Goal: Task Accomplishment & Management: Manage account settings

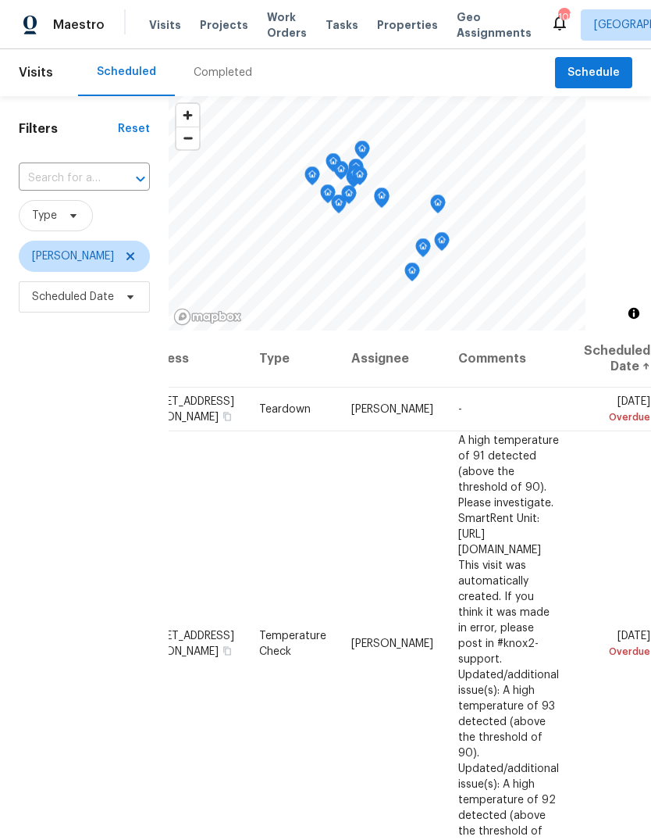
scroll to position [0, 134]
click at [0, 0] on icon at bounding box center [0, 0] width 0 height 0
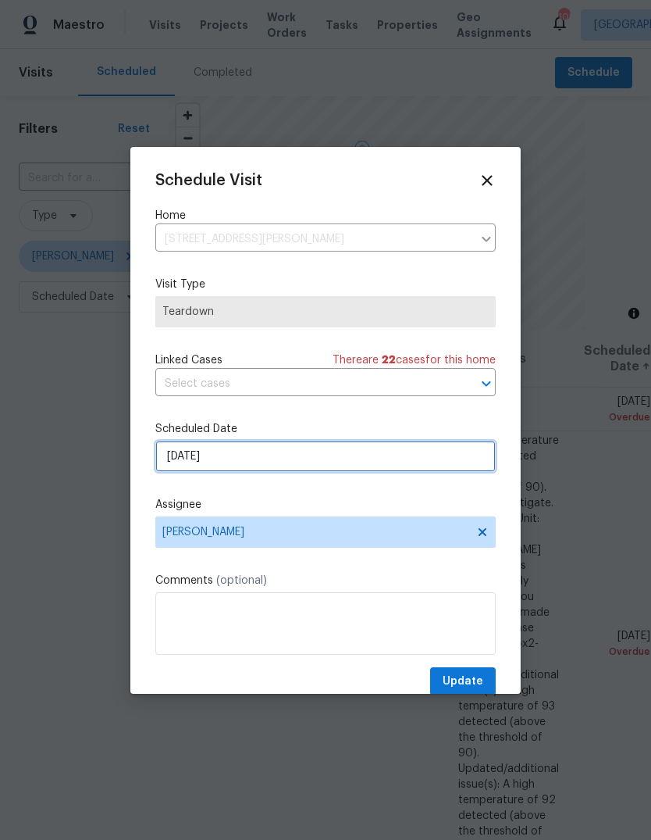
click at [446, 454] on input "[DATE]" at bounding box center [325, 456] width 341 height 31
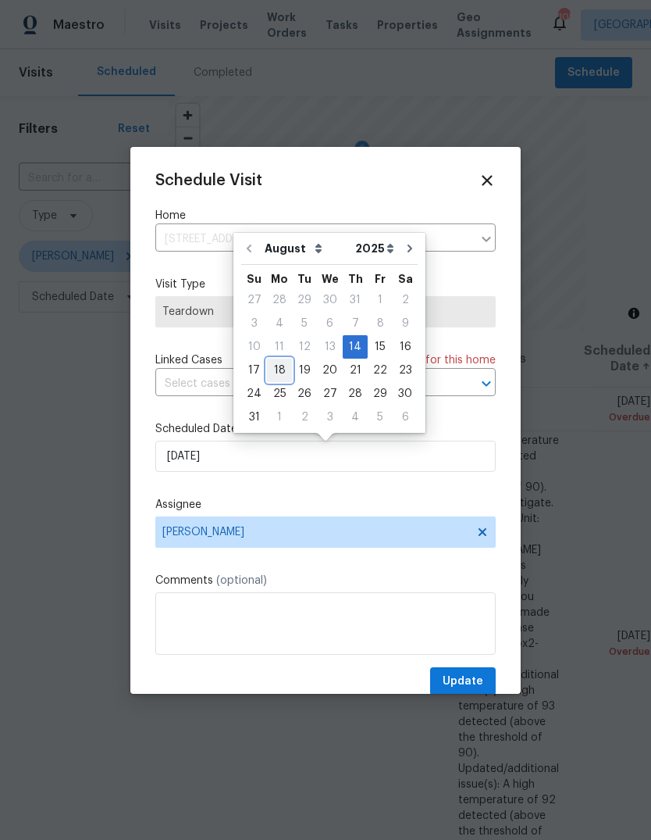
click at [285, 369] on div "18" at bounding box center [279, 370] width 25 height 22
type input "[DATE]"
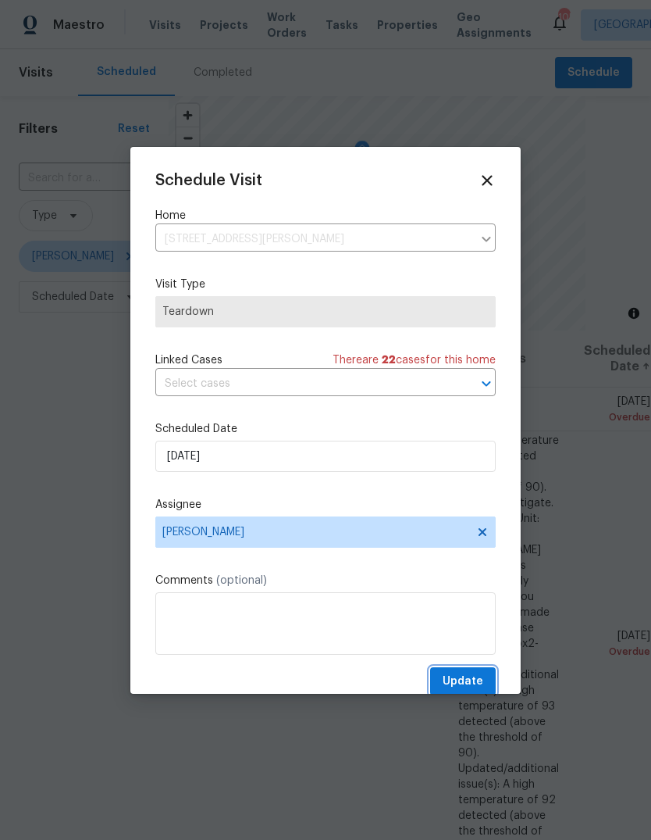
click at [480, 676] on span "Update" at bounding box center [463, 682] width 41 height 20
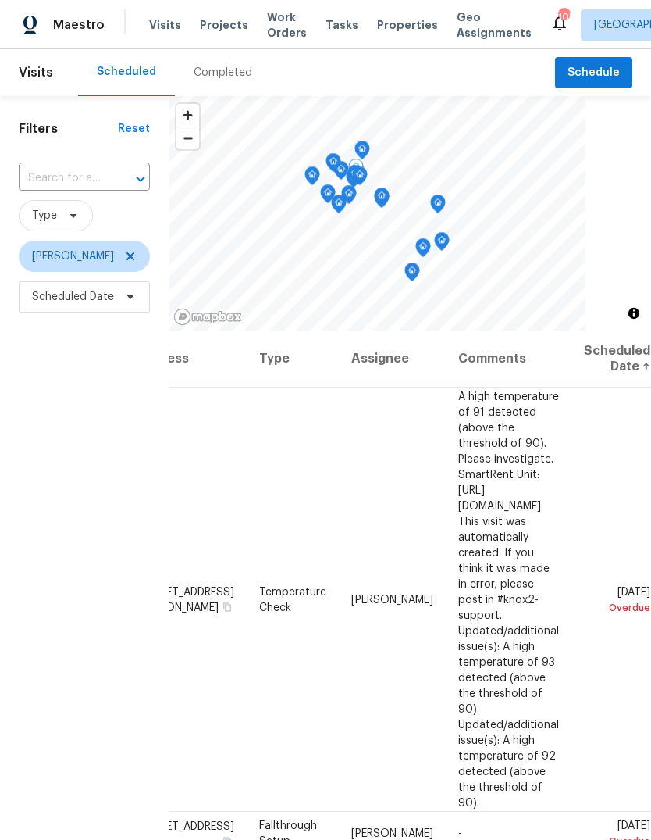
click at [0, 0] on icon at bounding box center [0, 0] width 0 height 0
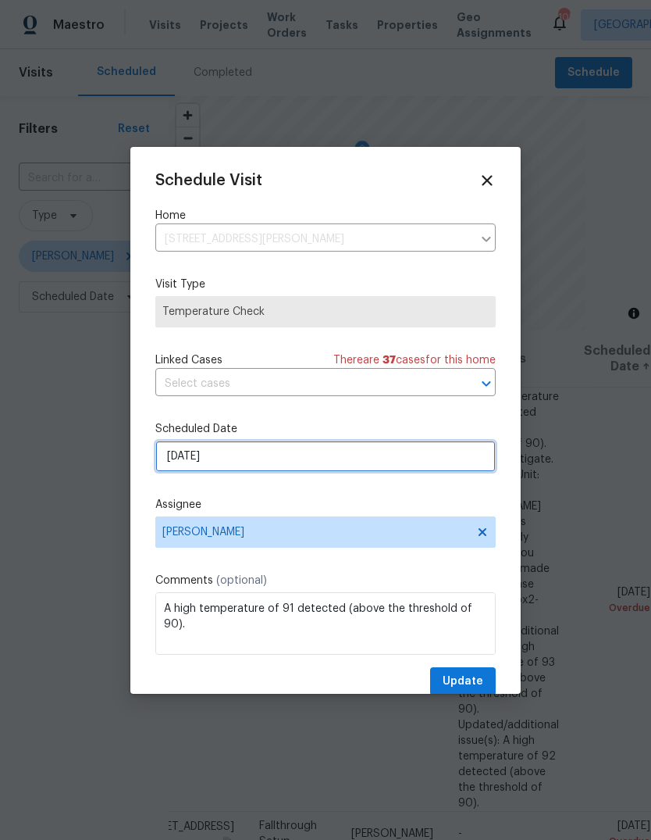
click at [449, 462] on input "[DATE]" at bounding box center [325, 456] width 341 height 31
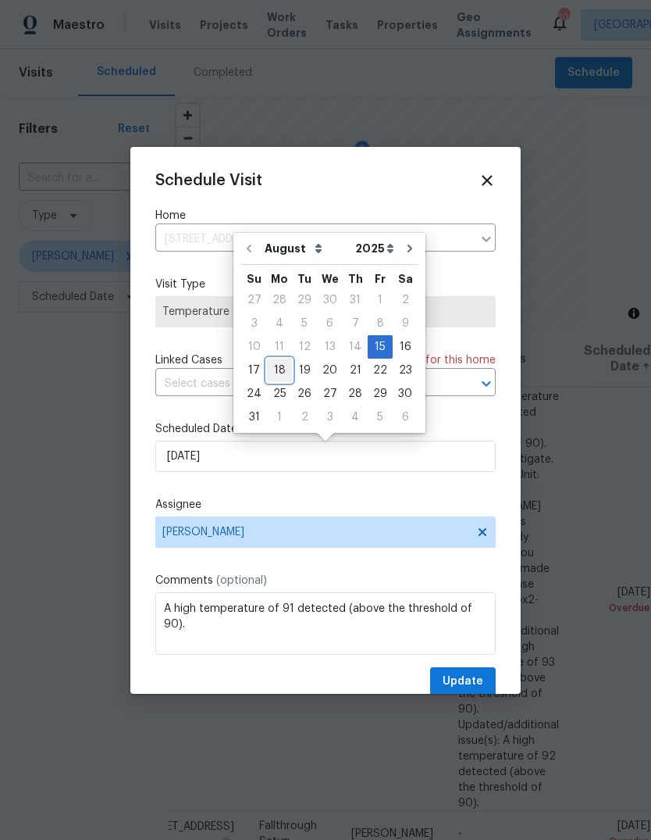
click at [281, 369] on div "18" at bounding box center [279, 370] width 25 height 22
type input "[DATE]"
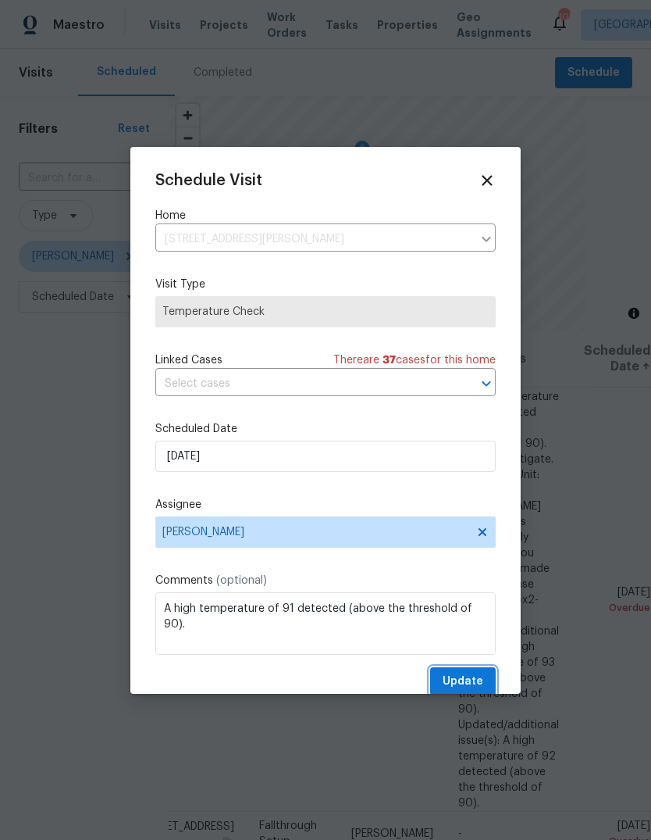
click at [476, 680] on span "Update" at bounding box center [463, 682] width 41 height 20
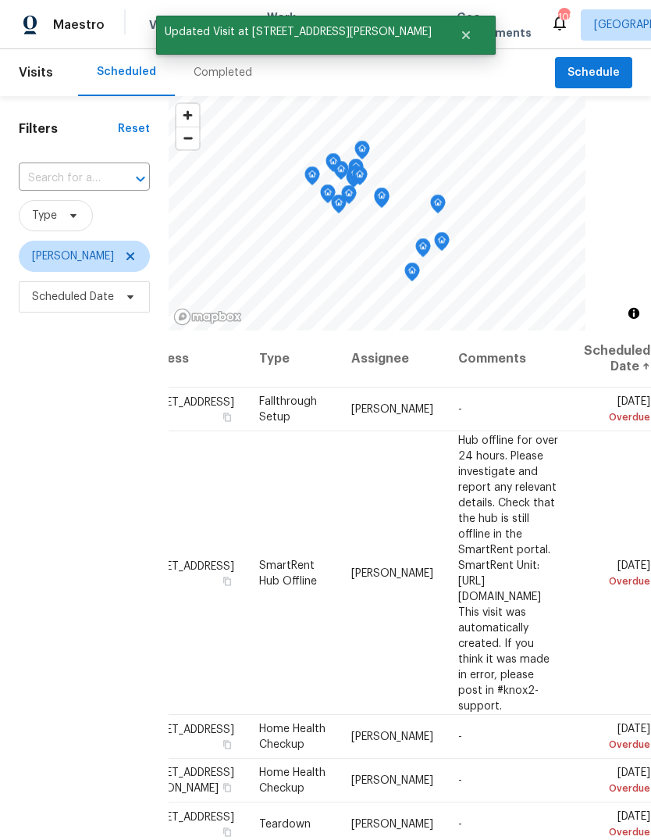
click at [0, 0] on icon at bounding box center [0, 0] width 0 height 0
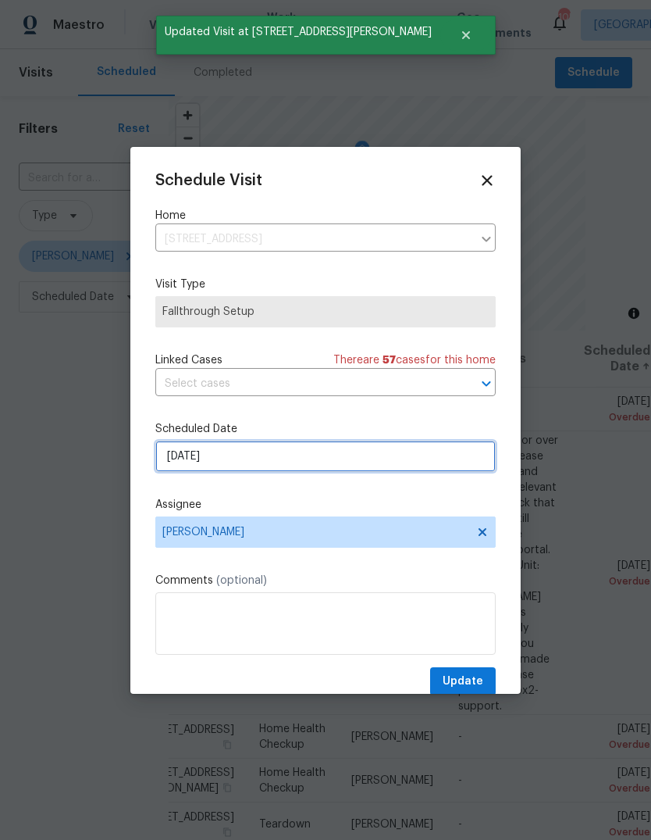
click at [459, 461] on input "[DATE]" at bounding box center [325, 456] width 341 height 31
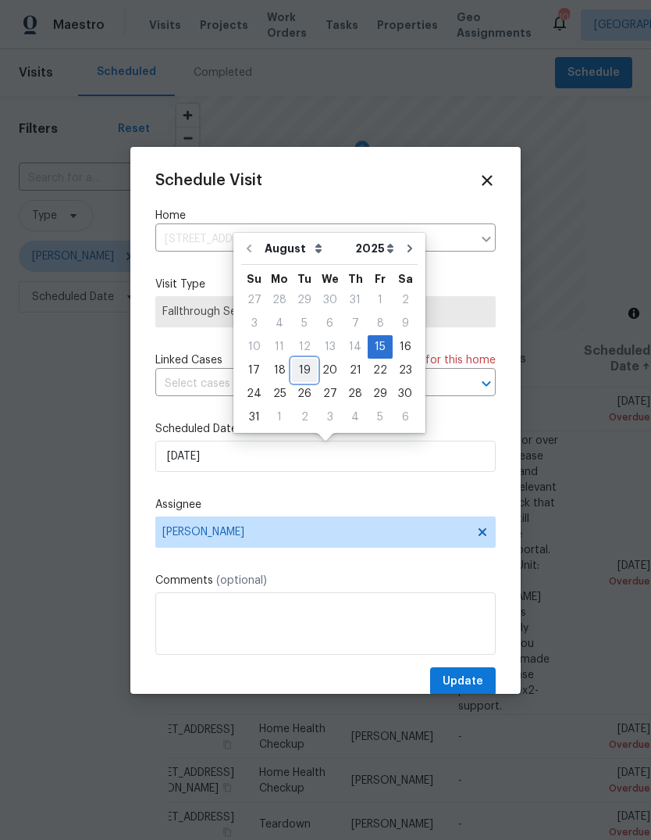
click at [301, 367] on div "19" at bounding box center [304, 370] width 25 height 22
type input "[DATE]"
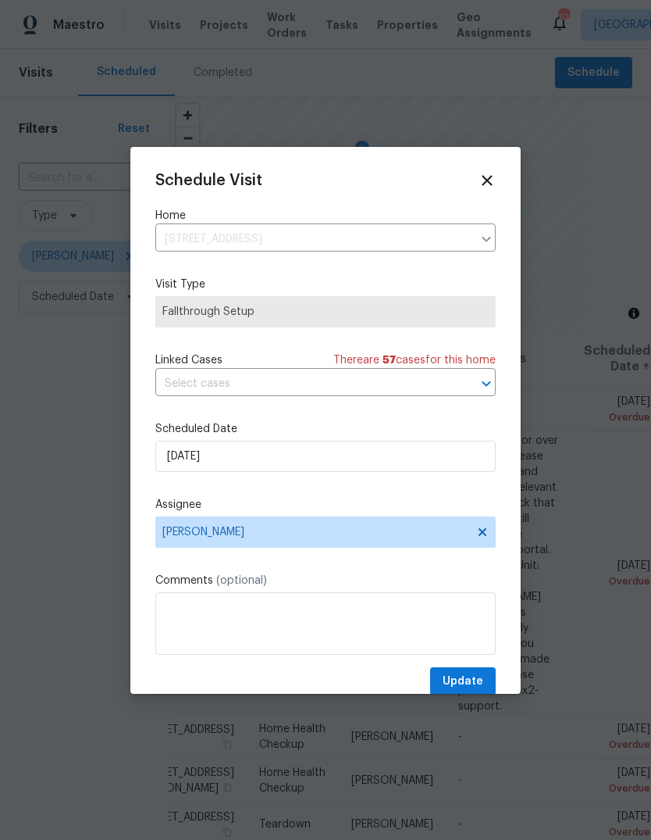
click at [496, 666] on div "Schedule Visit Home [STREET_ADDRESS] ​ Visit Type Fallthrough Setup Linked Case…" at bounding box center [325, 420] width 391 height 547
click at [465, 681] on span "Update" at bounding box center [463, 682] width 41 height 20
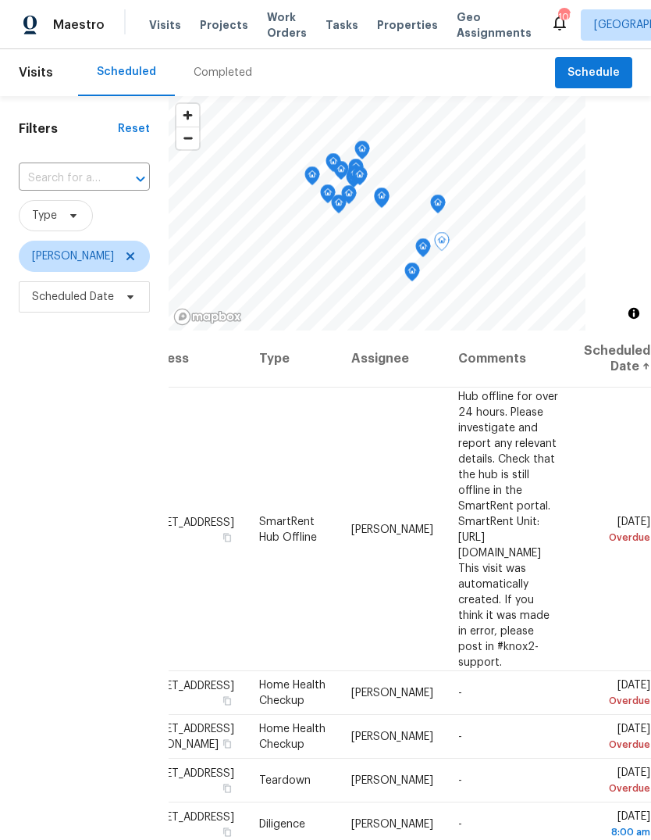
click at [0, 0] on icon at bounding box center [0, 0] width 0 height 0
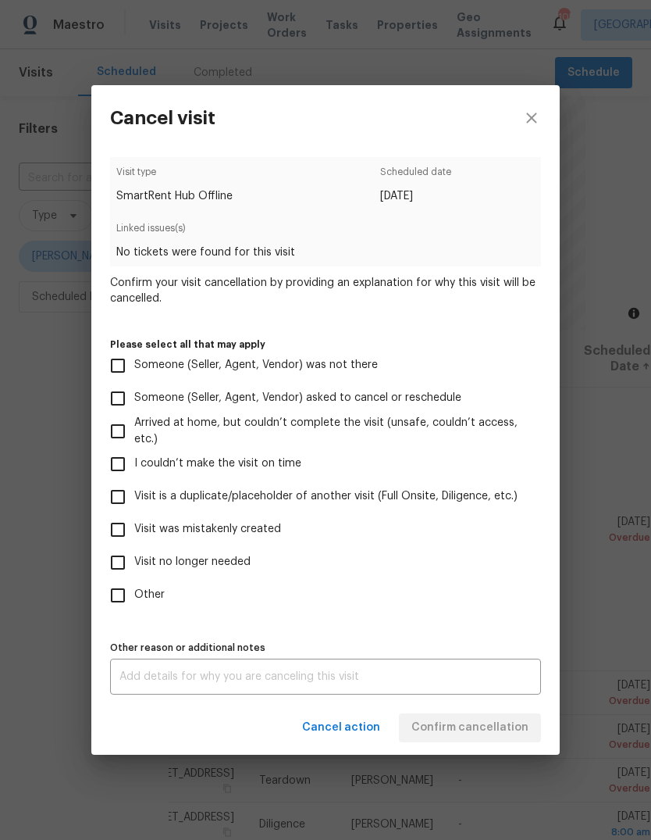
click at [608, 416] on div "Cancel visit Visit type SmartRent Hub Offline Scheduled date [DATE] Linked issu…" at bounding box center [325, 420] width 651 height 840
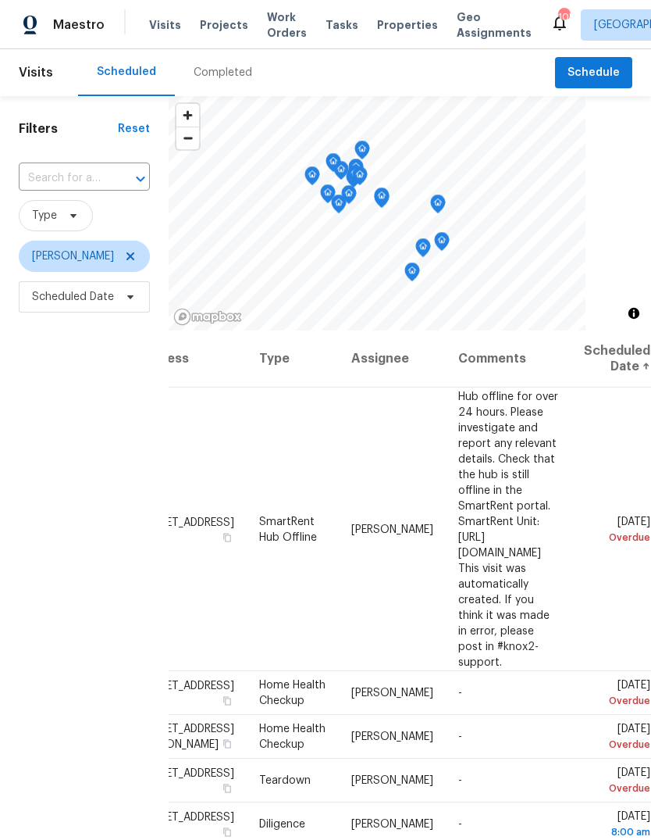
click at [0, 0] on icon at bounding box center [0, 0] width 0 height 0
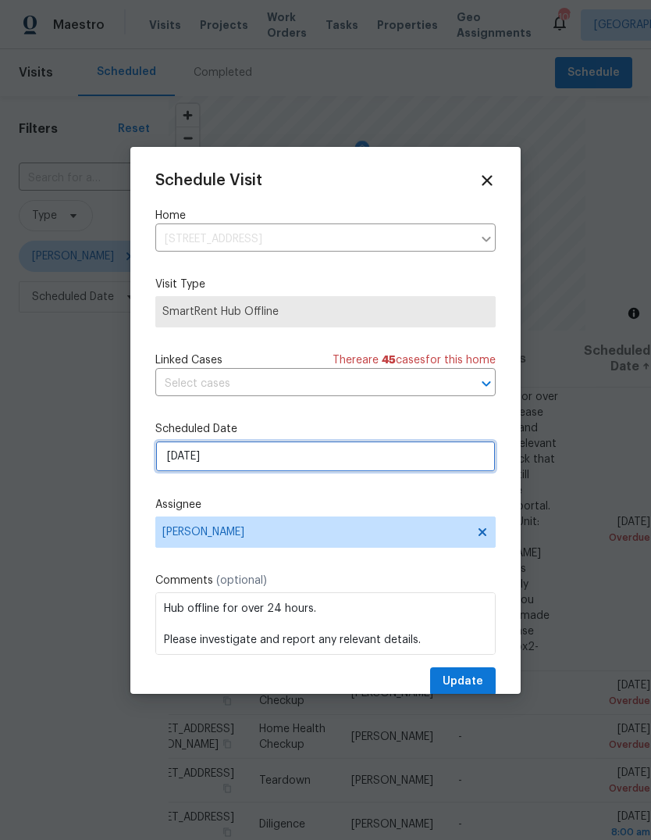
click at [437, 462] on input "[DATE]" at bounding box center [325, 456] width 341 height 31
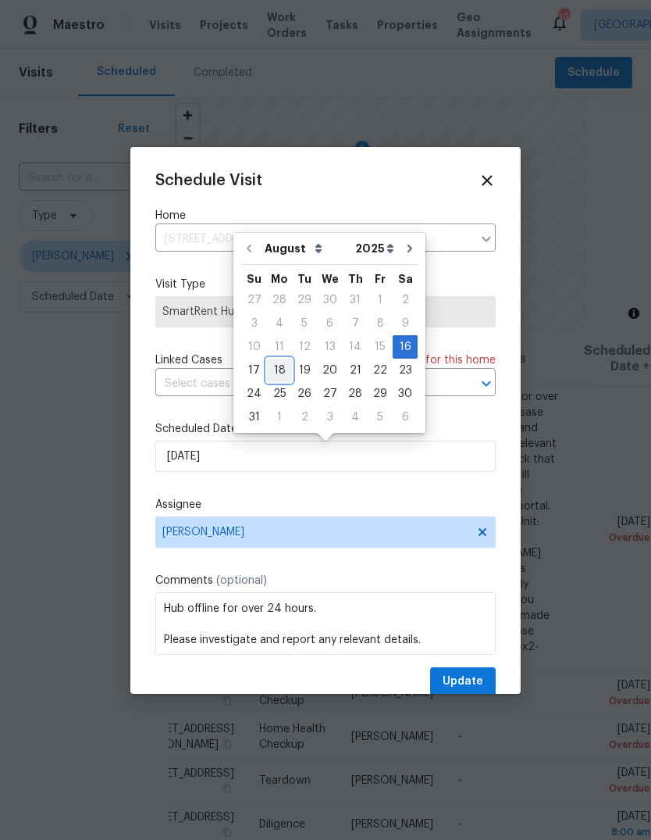
click at [281, 369] on div "18" at bounding box center [279, 370] width 25 height 22
type input "[DATE]"
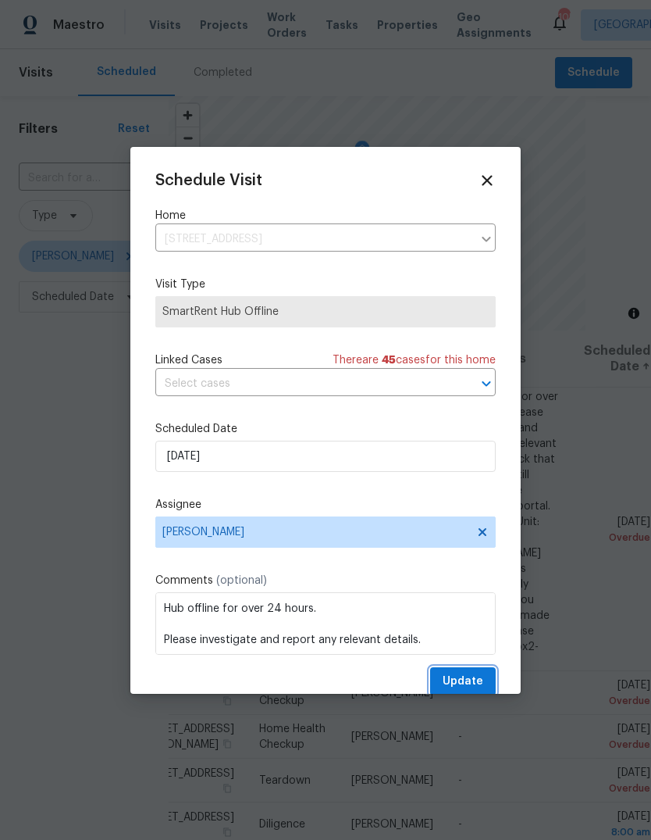
click at [484, 670] on button "Update" at bounding box center [463, 681] width 66 height 29
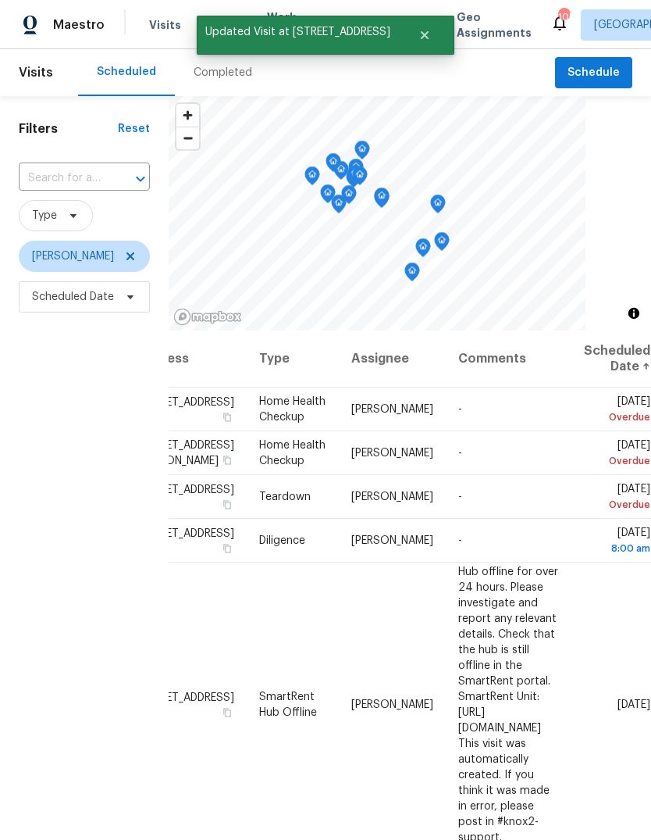
click at [0, 0] on icon at bounding box center [0, 0] width 0 height 0
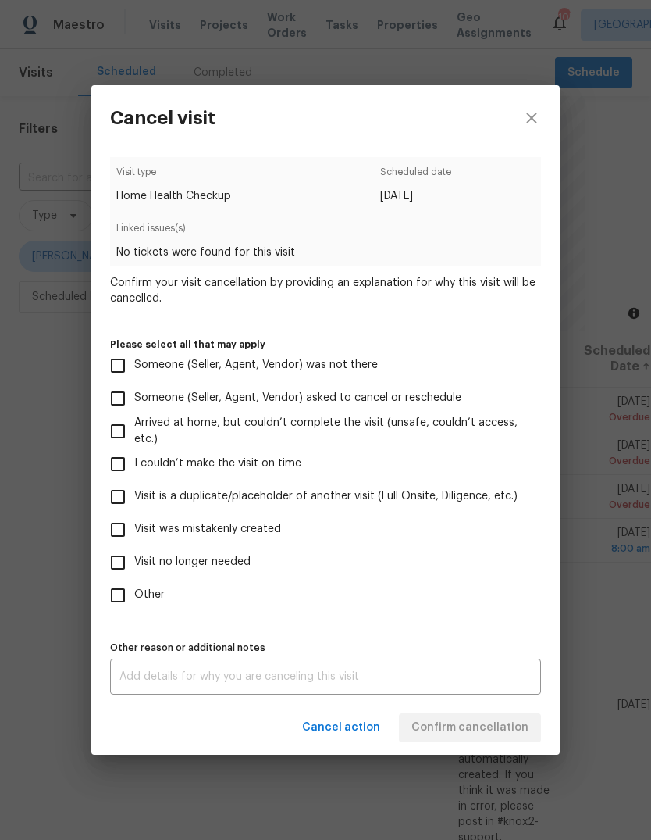
click at [117, 530] on input "Visit was mistakenly created" at bounding box center [118, 529] width 33 height 33
checkbox input "true"
click at [508, 725] on span "Confirm cancellation" at bounding box center [470, 728] width 117 height 20
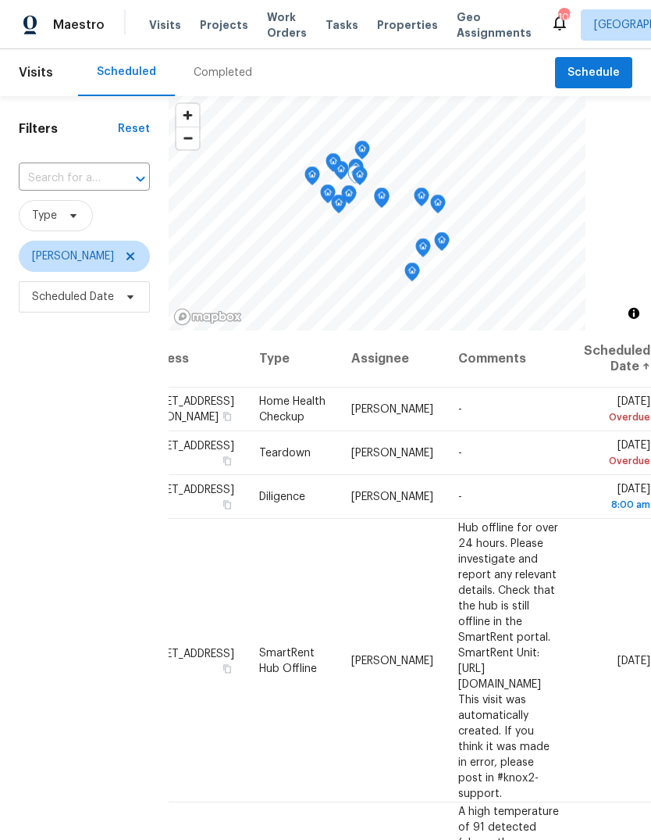
click at [0, 0] on icon at bounding box center [0, 0] width 0 height 0
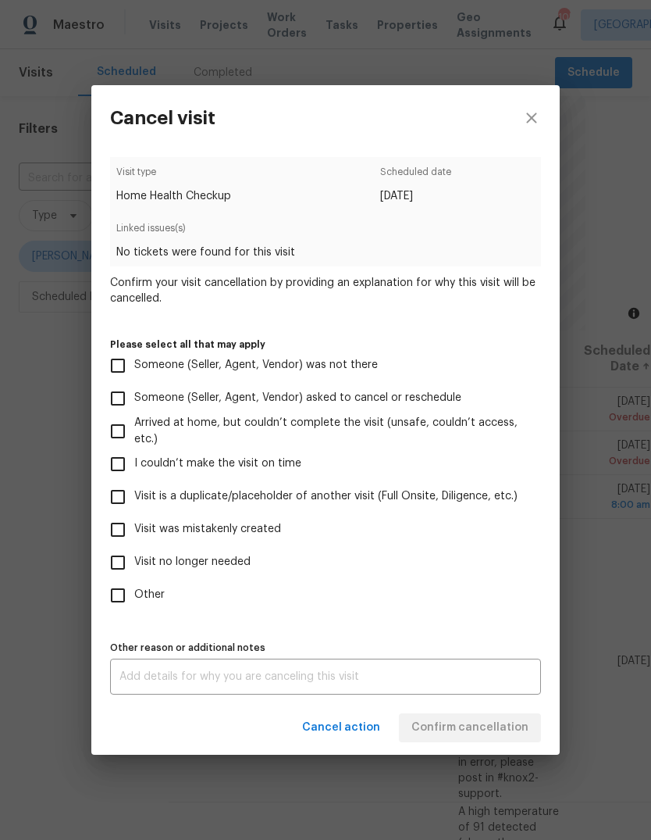
click at [120, 537] on input "Visit was mistakenly created" at bounding box center [118, 529] width 33 height 33
checkbox input "true"
click at [505, 722] on span "Confirm cancellation" at bounding box center [470, 728] width 117 height 20
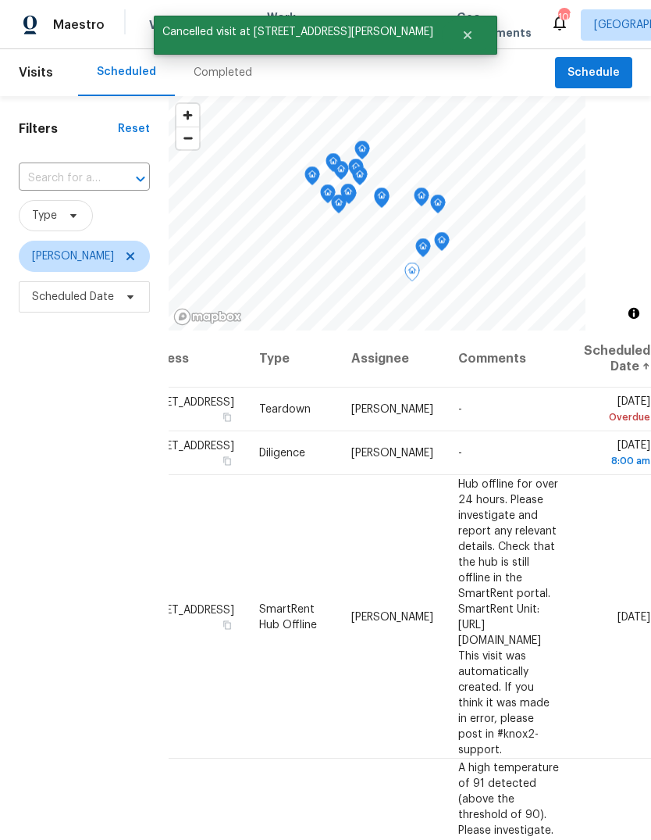
click at [0, 0] on icon at bounding box center [0, 0] width 0 height 0
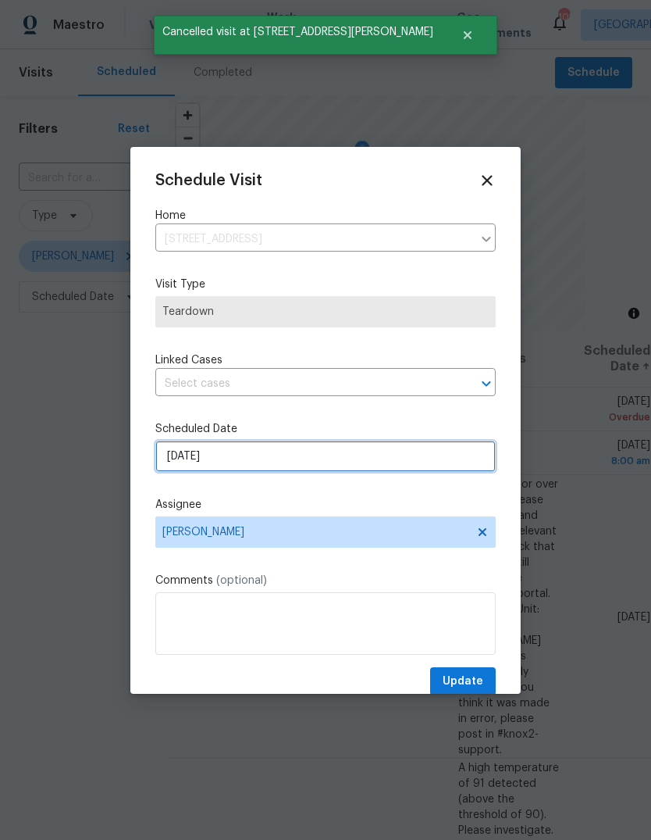
click at [443, 466] on input "[DATE]" at bounding box center [325, 456] width 341 height 31
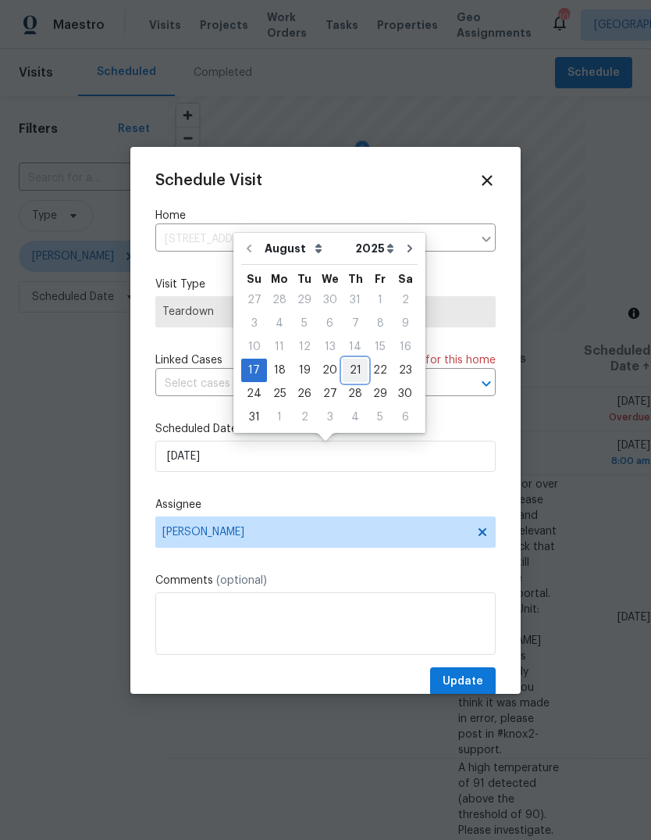
click at [350, 367] on div "21" at bounding box center [355, 370] width 25 height 22
type input "[DATE]"
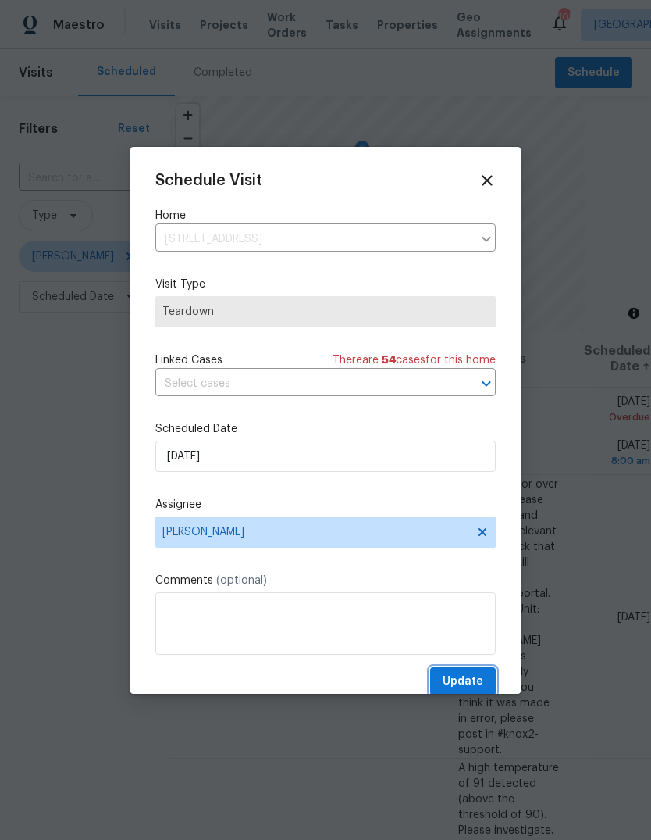
click at [486, 679] on button "Update" at bounding box center [463, 681] width 66 height 29
